Goal: Information Seeking & Learning: Learn about a topic

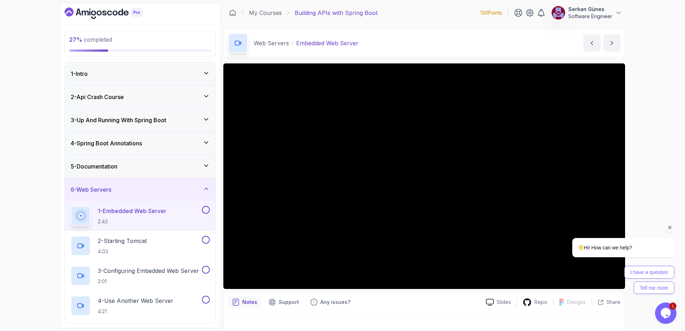
click at [670, 230] on icon "Chat attention grabber" at bounding box center [670, 228] width 6 height 6
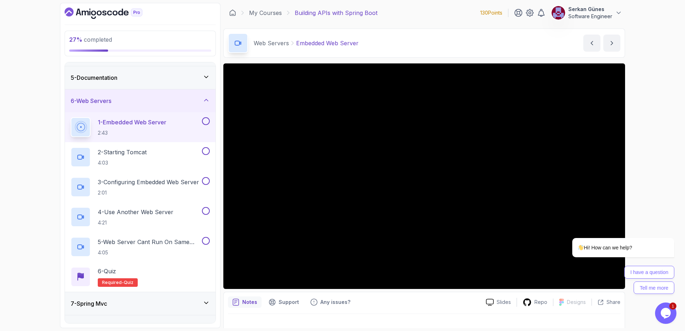
scroll to position [22, 0]
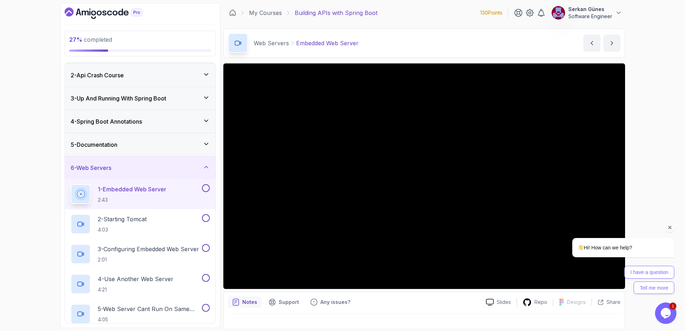
click at [619, 281] on div "I have a question Tell me more" at bounding box center [623, 280] width 102 height 28
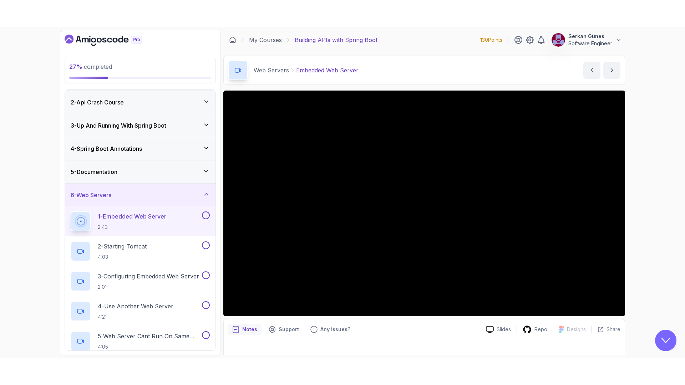
scroll to position [0, 0]
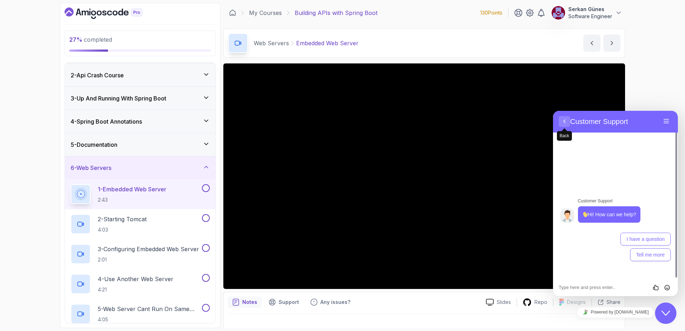
click at [563, 122] on button "Back" at bounding box center [564, 121] width 11 height 11
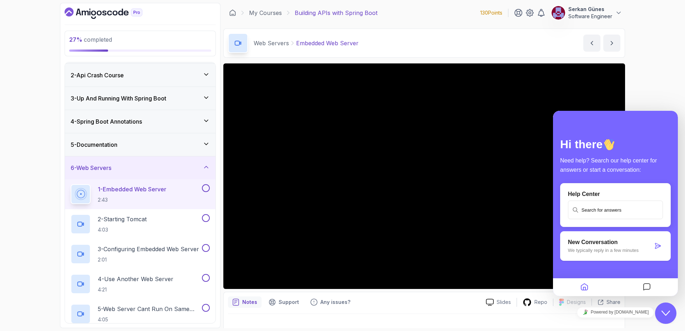
click at [665, 316] on icon "Close Chat This icon closes the chat window." at bounding box center [665, 313] width 9 height 9
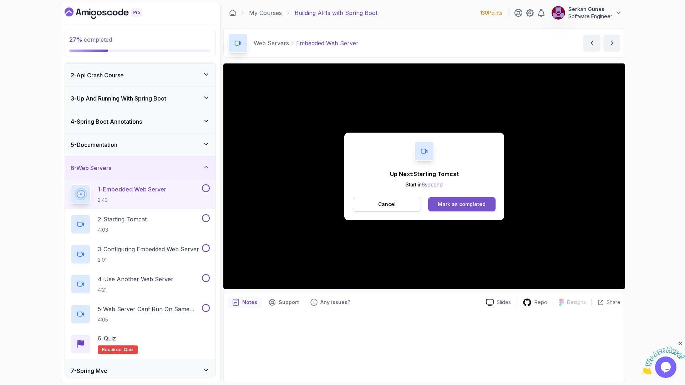
click at [470, 205] on div "Mark as completed" at bounding box center [462, 204] width 48 height 7
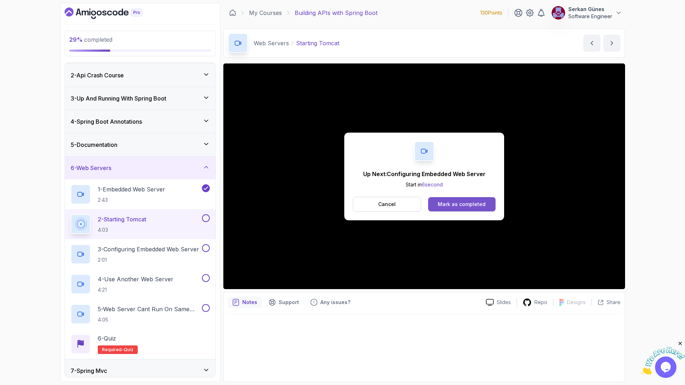
click at [461, 199] on button "Mark as completed" at bounding box center [461, 204] width 67 height 14
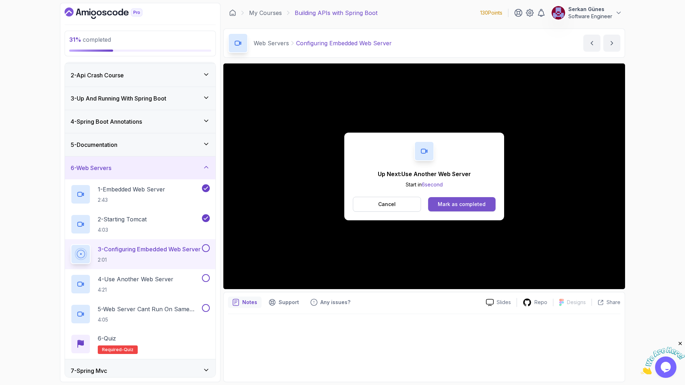
click at [449, 201] on div "Mark as completed" at bounding box center [462, 204] width 48 height 7
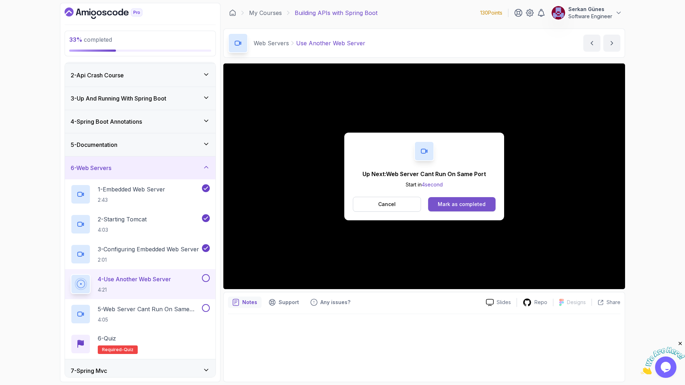
click at [465, 200] on button "Mark as completed" at bounding box center [461, 204] width 67 height 14
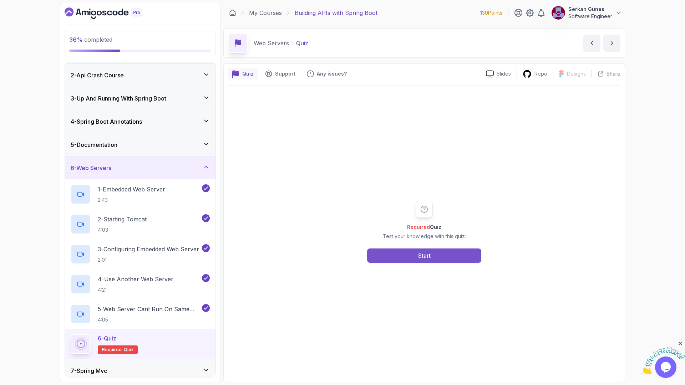
click at [437, 259] on button "Start" at bounding box center [424, 256] width 114 height 14
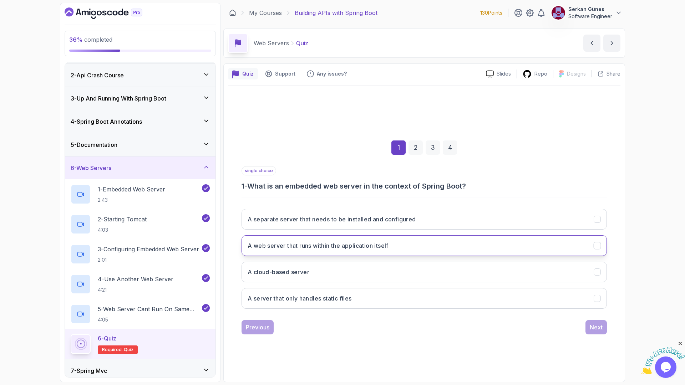
click at [330, 243] on h3 "A web server that runs within the application itself" at bounding box center [318, 245] width 141 height 9
click at [599, 330] on div "Next" at bounding box center [596, 327] width 13 height 9
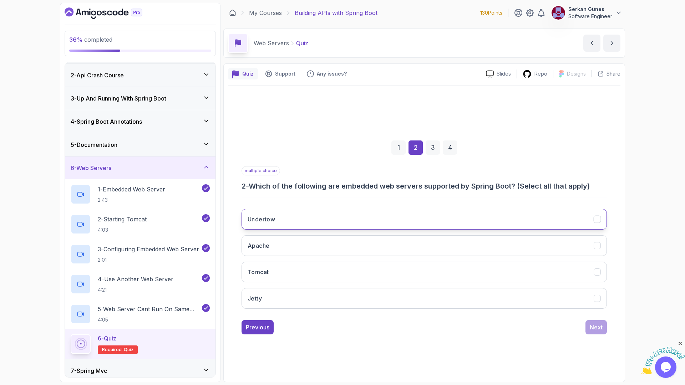
click at [597, 220] on icon "Undertow" at bounding box center [597, 219] width 4 height 3
click at [600, 222] on icon "Undertow" at bounding box center [597, 219] width 7 height 7
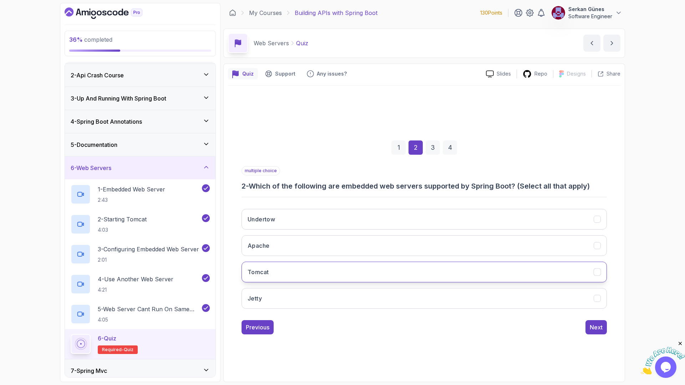
click at [595, 275] on div "Tomcat" at bounding box center [597, 271] width 7 height 7
click at [597, 298] on icon "Jetty" at bounding box center [597, 298] width 7 height 7
click at [597, 222] on icon "Undertow" at bounding box center [597, 219] width 7 height 7
click at [598, 325] on div "Next" at bounding box center [596, 327] width 13 height 9
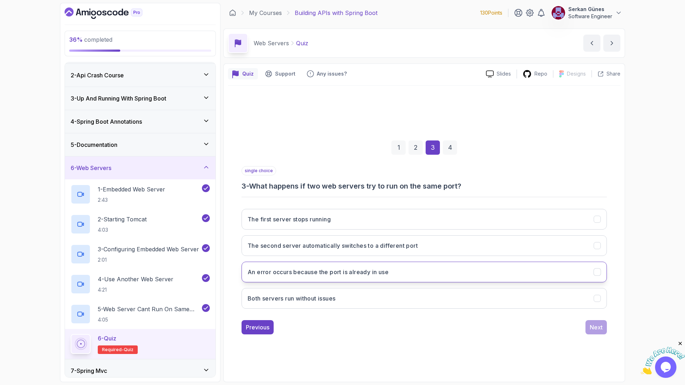
click at [333, 273] on h3 "An error occurs because the port is already in use" at bounding box center [318, 272] width 141 height 9
click at [596, 326] on div "Next" at bounding box center [596, 327] width 13 height 9
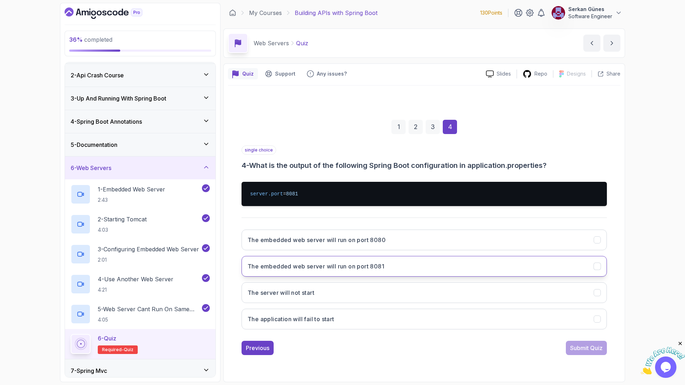
click at [385, 270] on button "The embedded web server will run on port 8081" at bounding box center [423, 266] width 365 height 21
click at [577, 331] on div "Submit Quiz" at bounding box center [586, 348] width 32 height 9
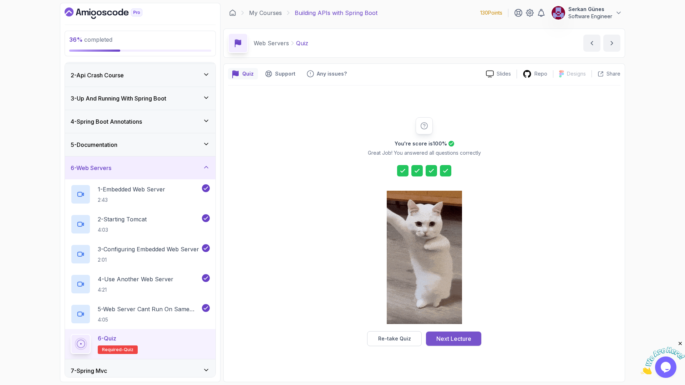
click at [462, 331] on div "Next Lecture" at bounding box center [453, 339] width 35 height 9
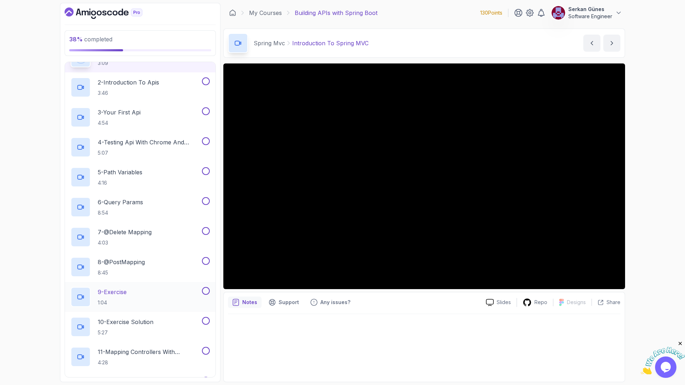
scroll to position [10, 0]
